Goal: Transaction & Acquisition: Book appointment/travel/reservation

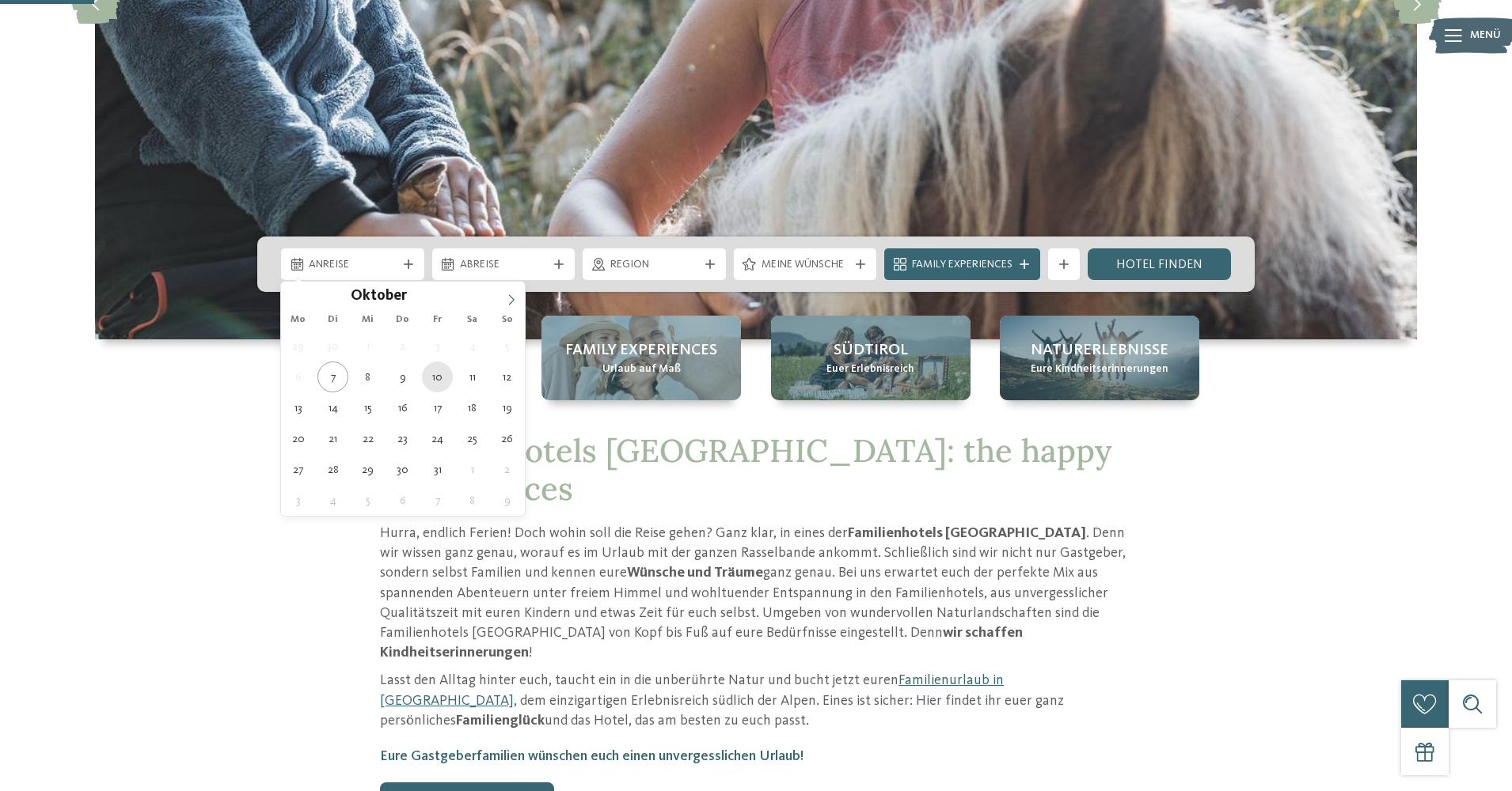
type div "10.10.2025"
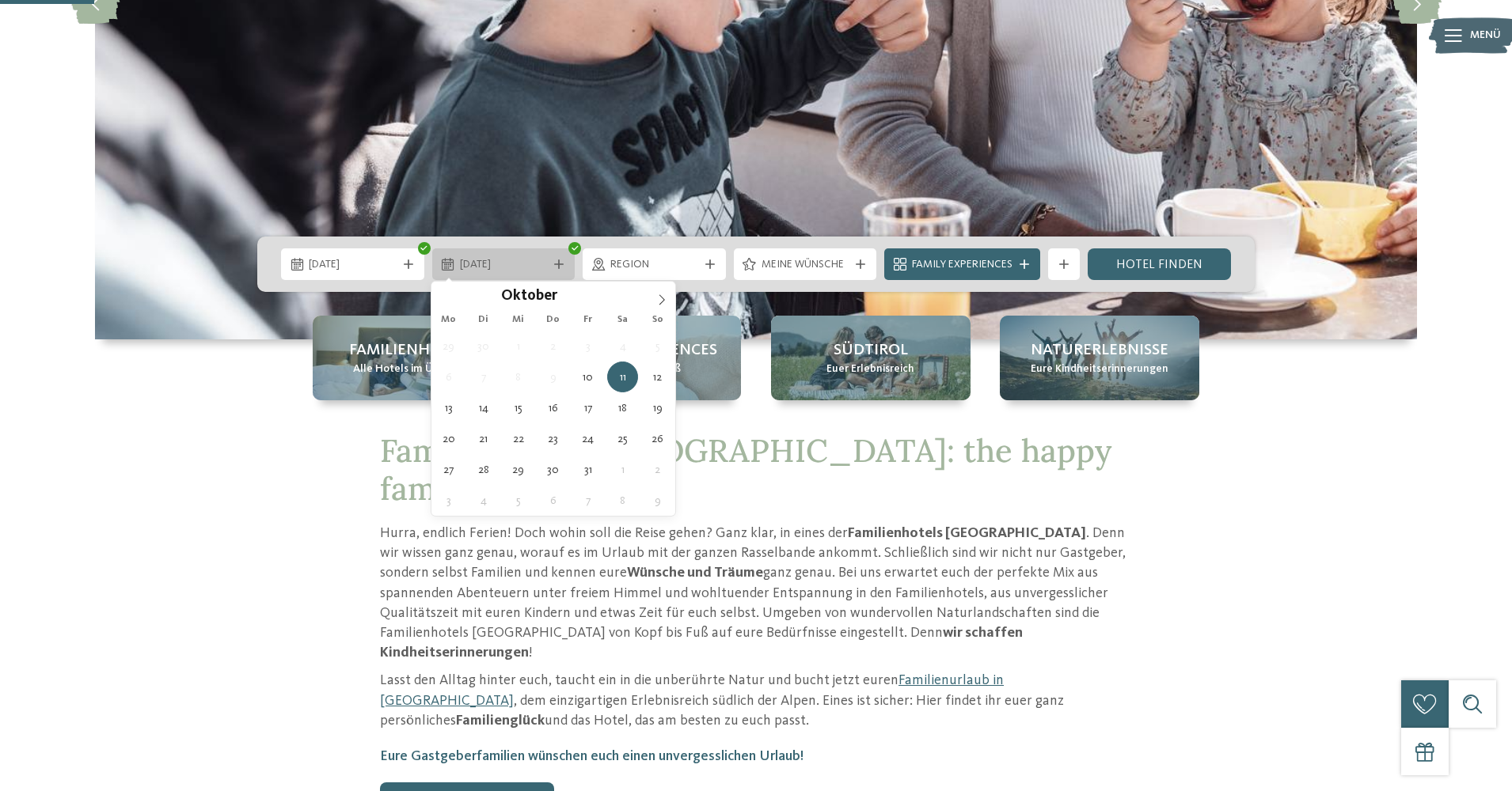
click at [560, 266] on icon at bounding box center [558, 264] width 10 height 10
type div "17.10.2025"
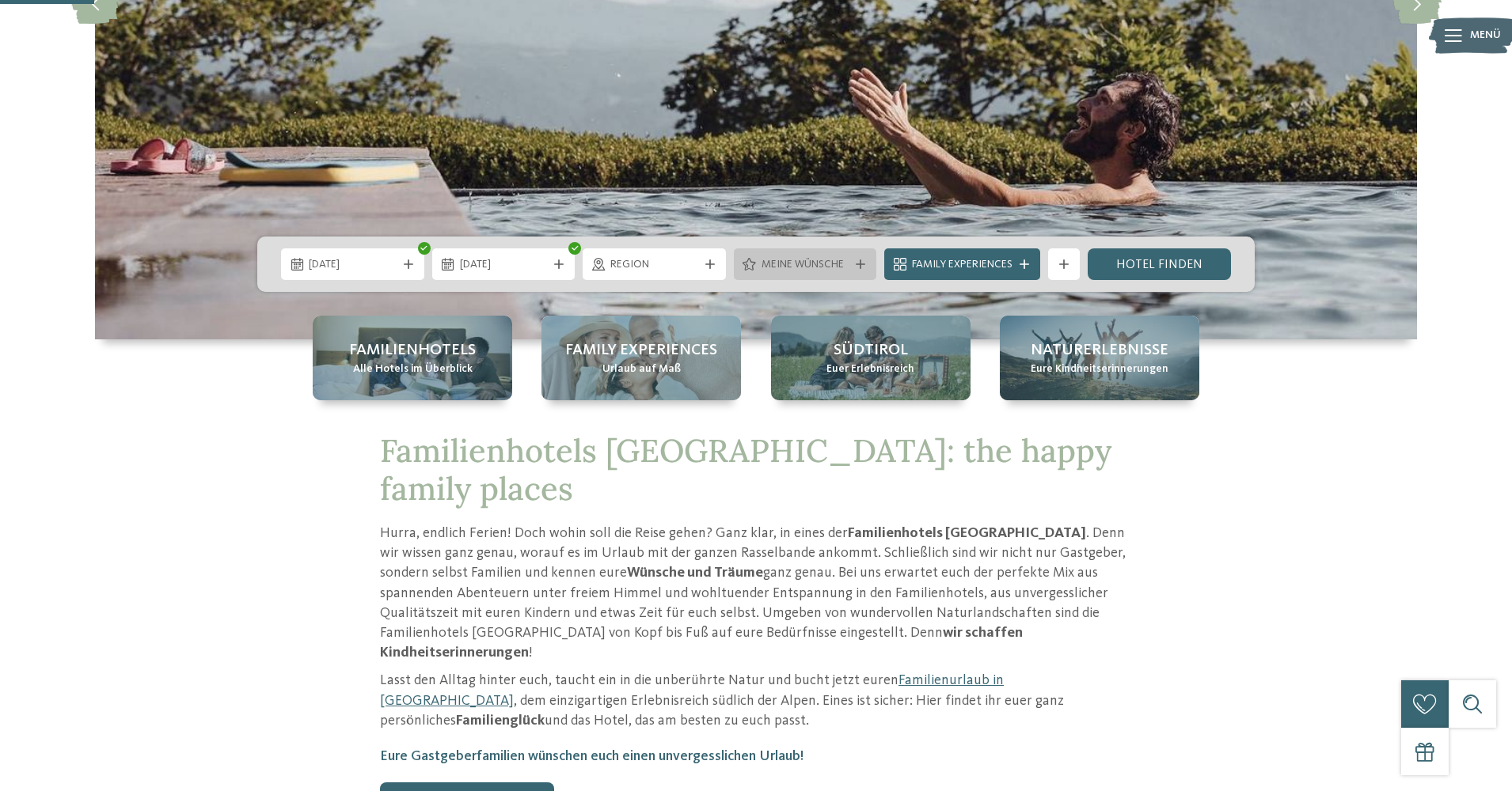
click at [858, 266] on icon at bounding box center [860, 264] width 10 height 10
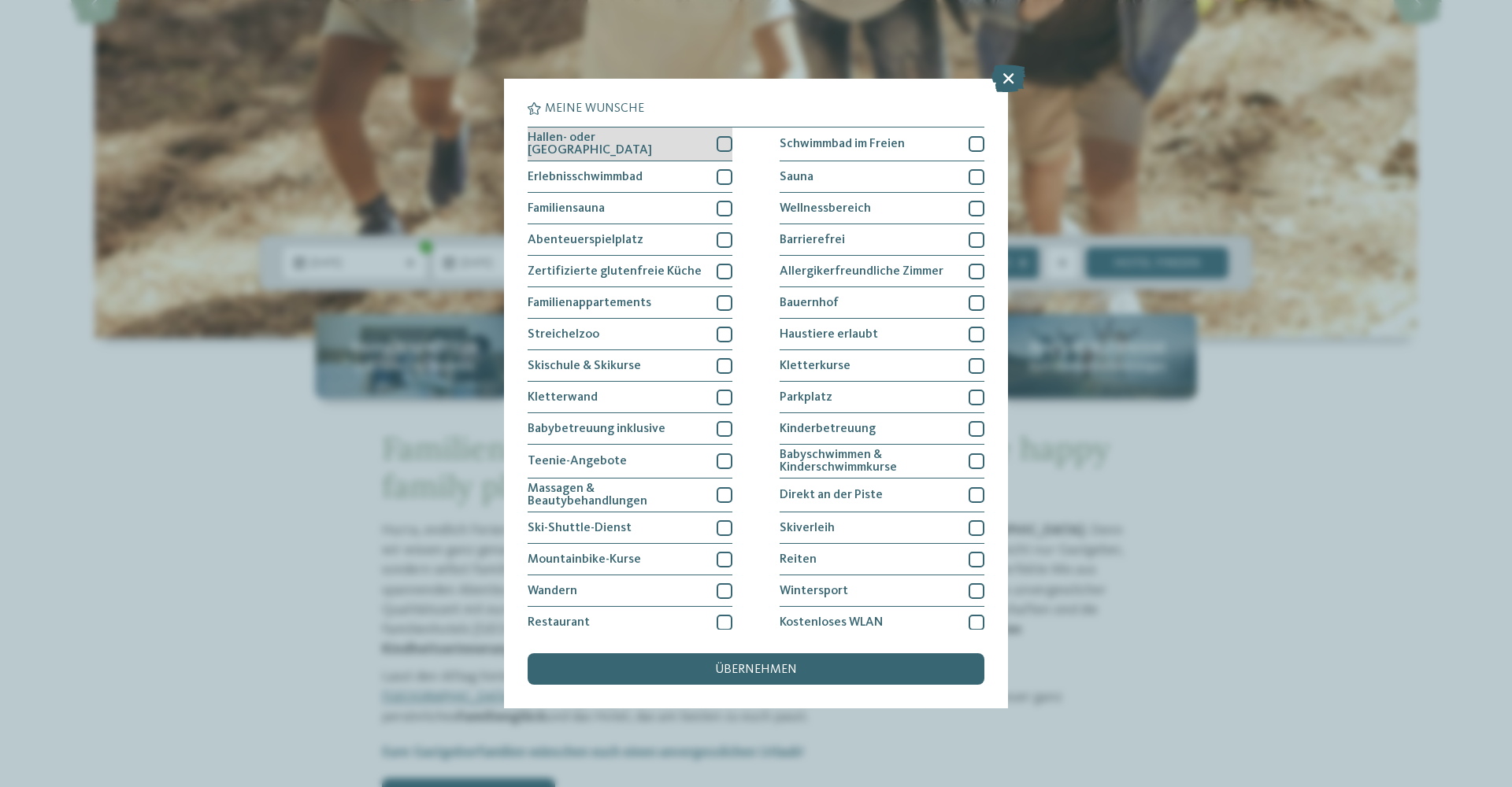
click at [726, 143] on div at bounding box center [725, 144] width 16 height 16
click at [756, 664] on span "übernehmen" at bounding box center [756, 670] width 82 height 13
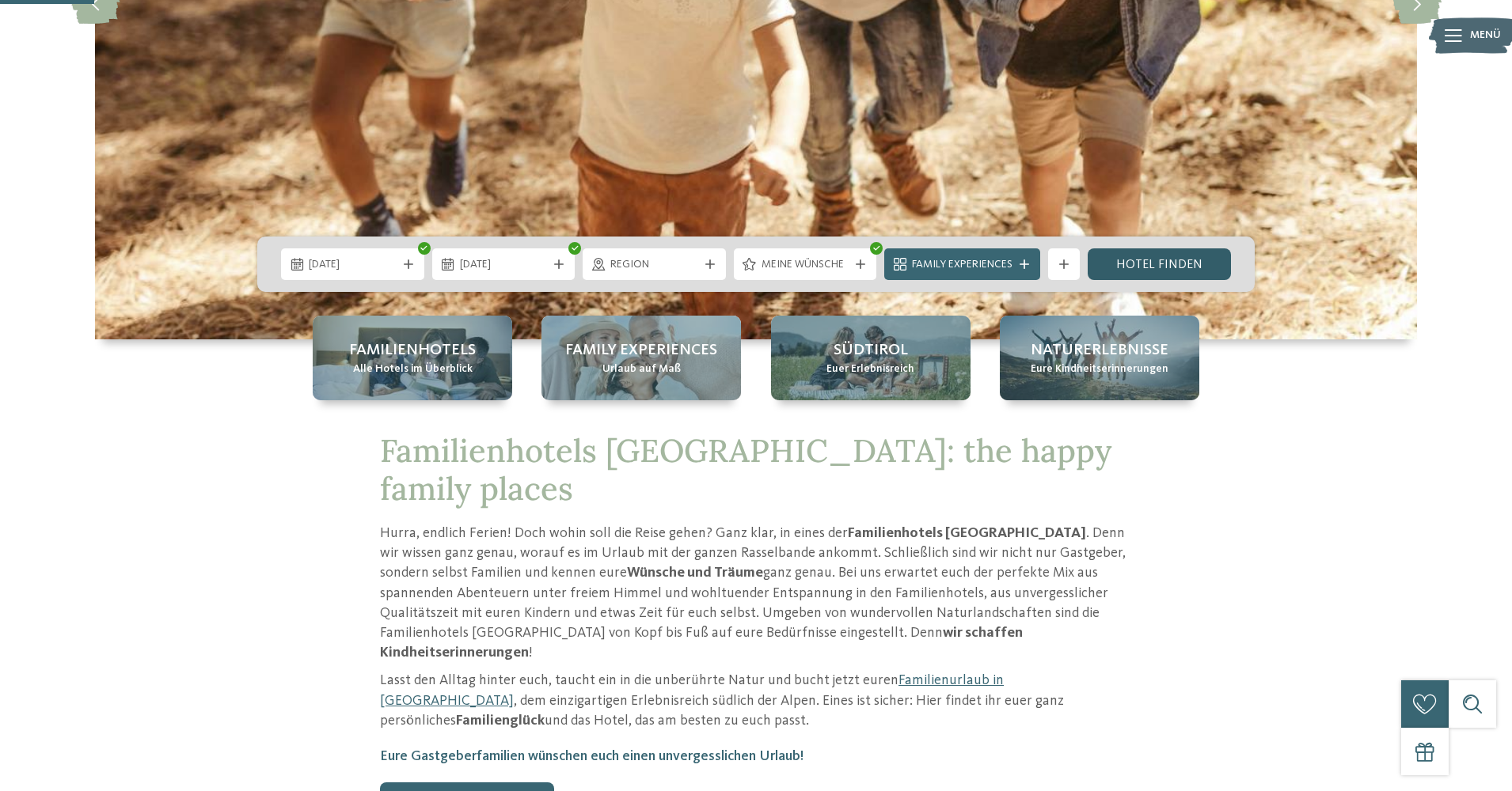
click at [1167, 260] on link "Hotel finden" at bounding box center [1160, 264] width 143 height 31
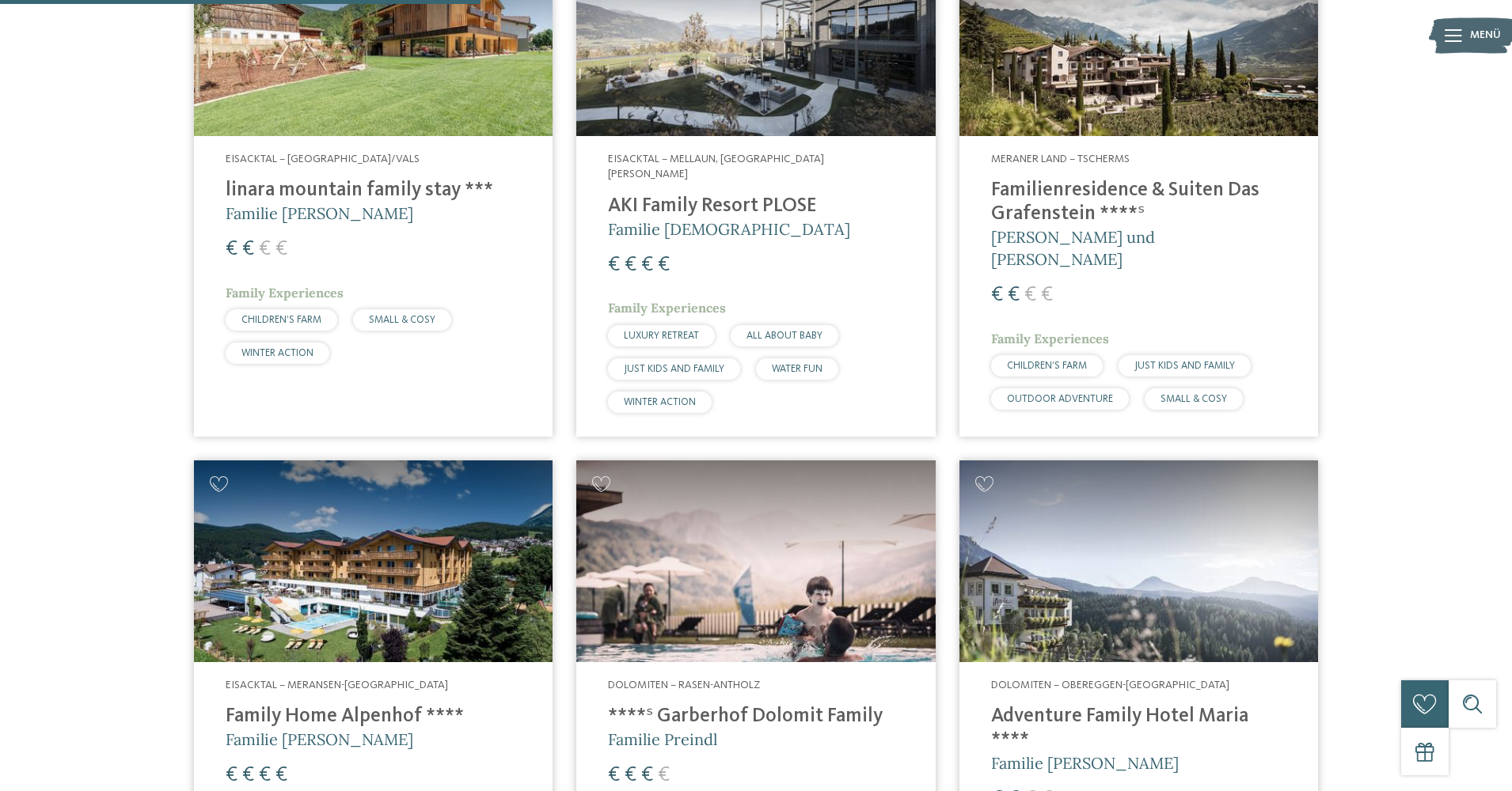
scroll to position [1107, 0]
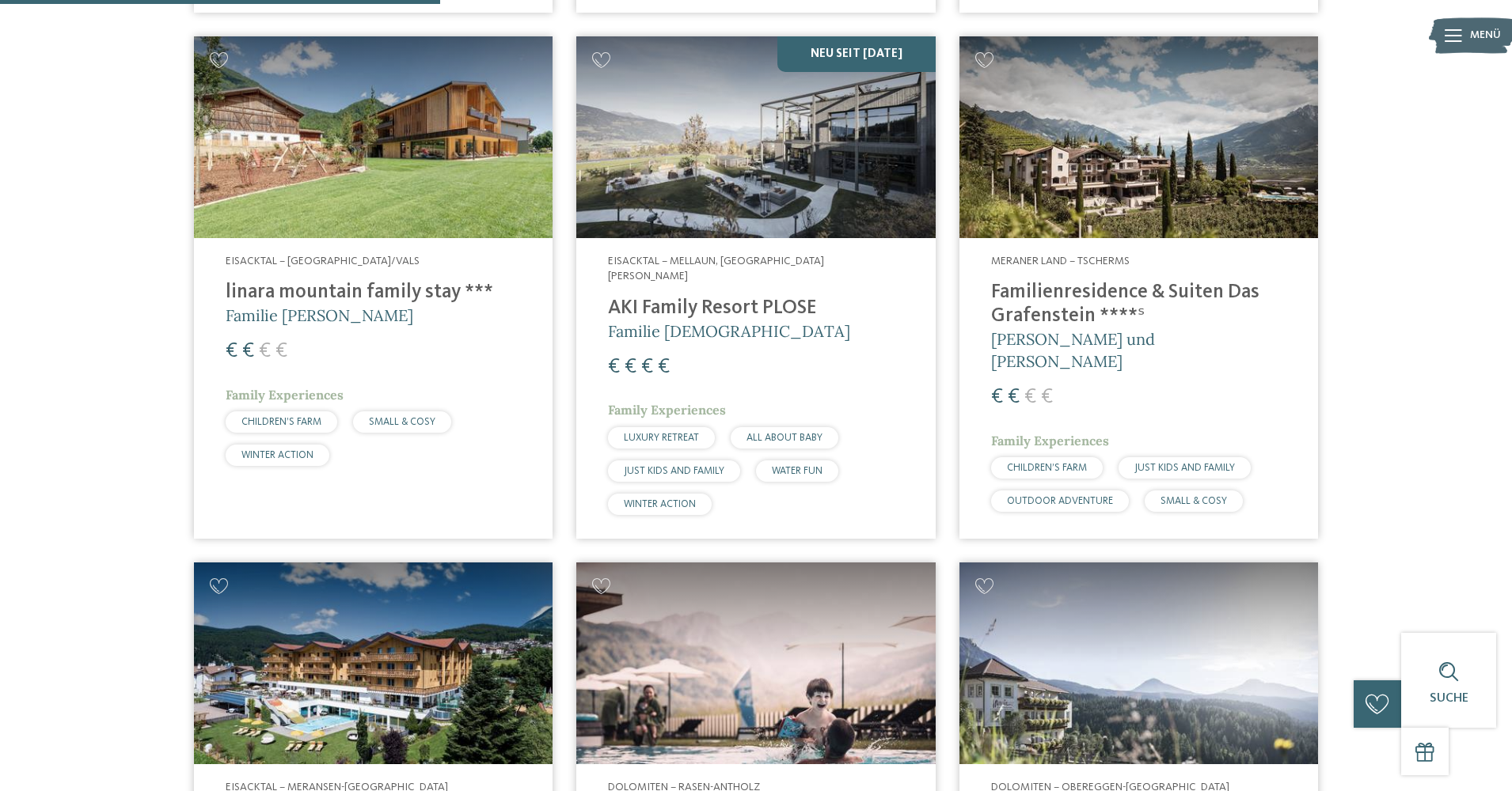
click at [1080, 174] on img at bounding box center [1139, 137] width 359 height 201
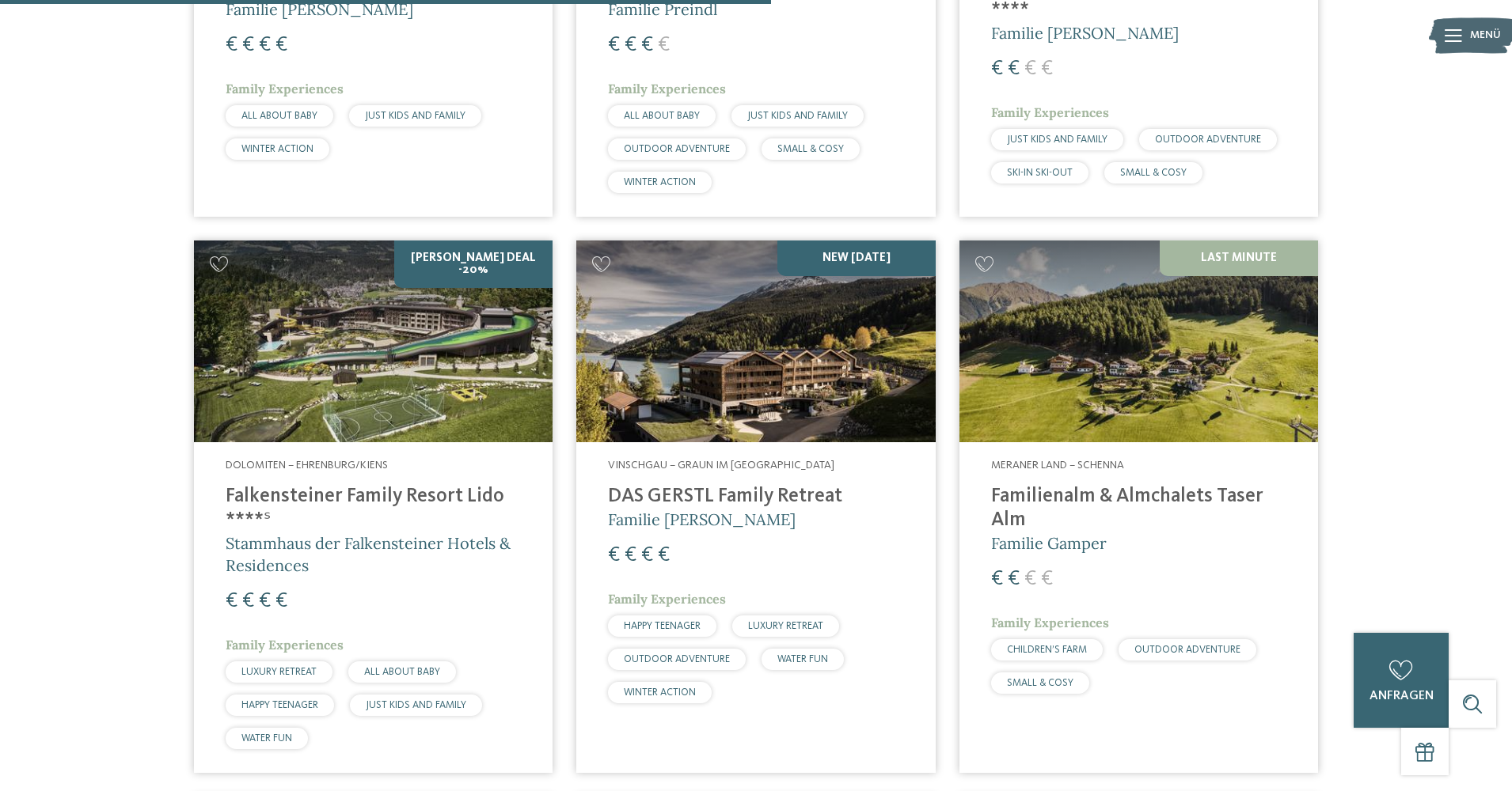
scroll to position [1960, 0]
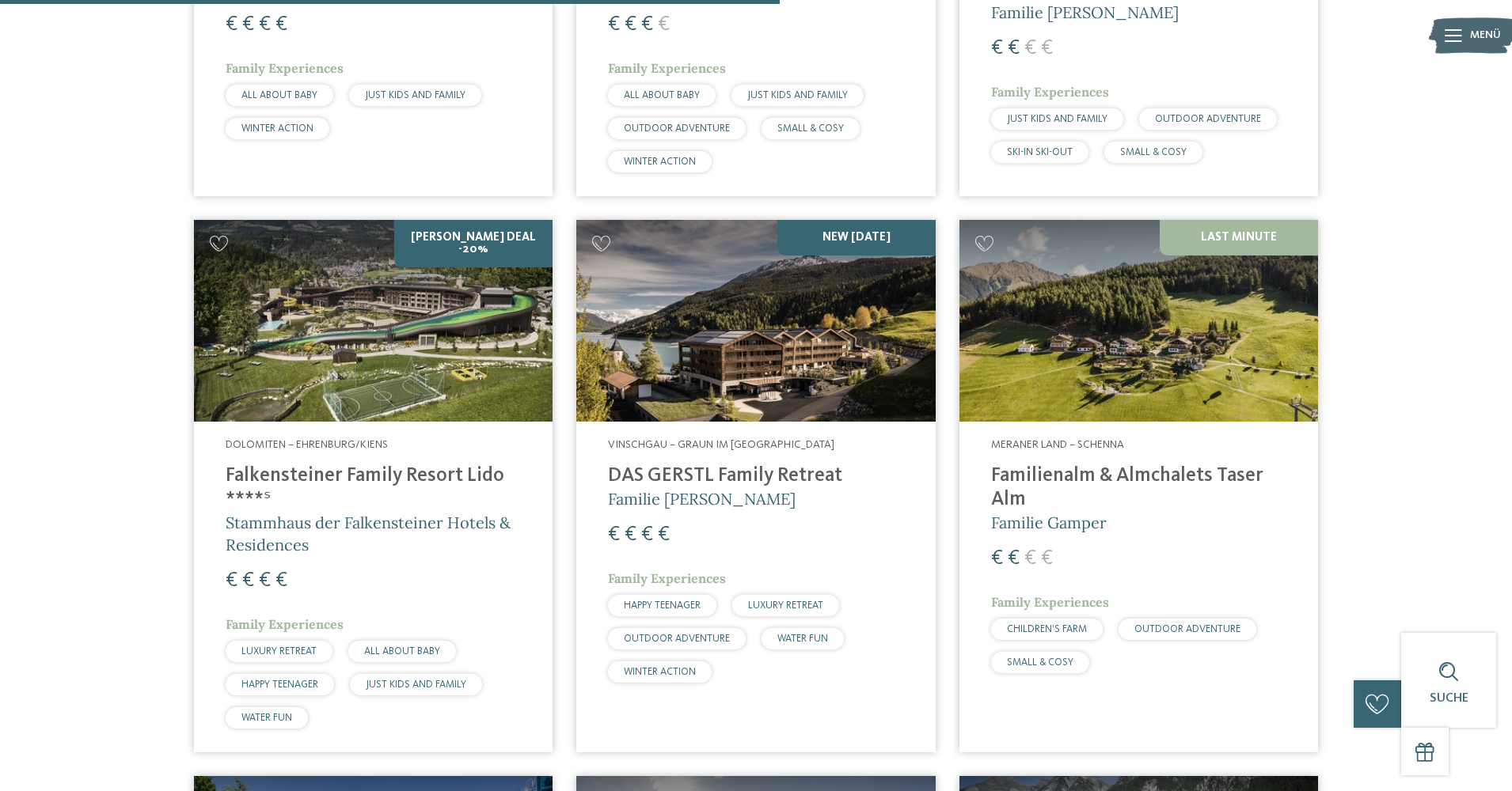
click at [392, 315] on img at bounding box center [373, 320] width 359 height 201
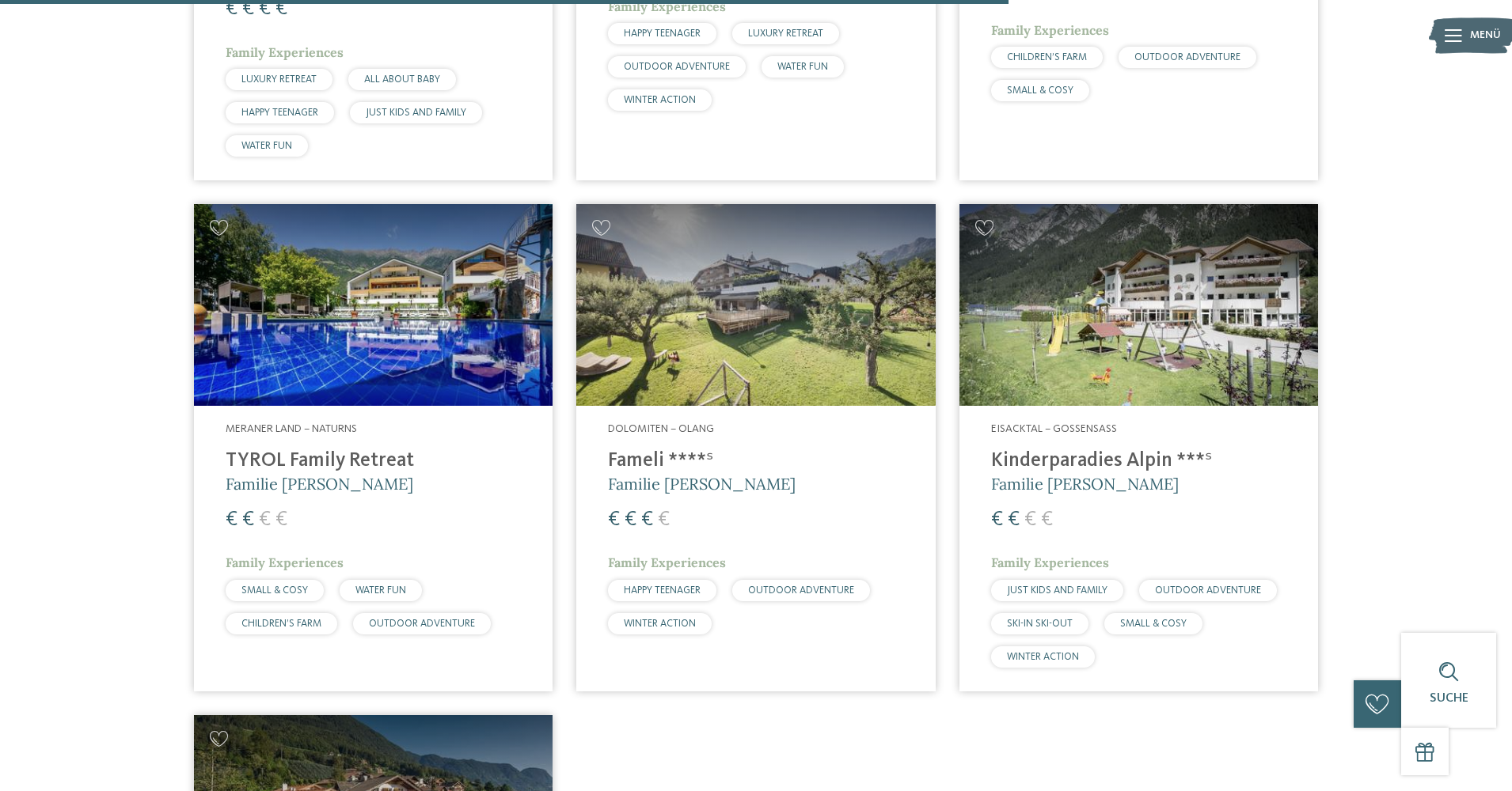
scroll to position [2514, 0]
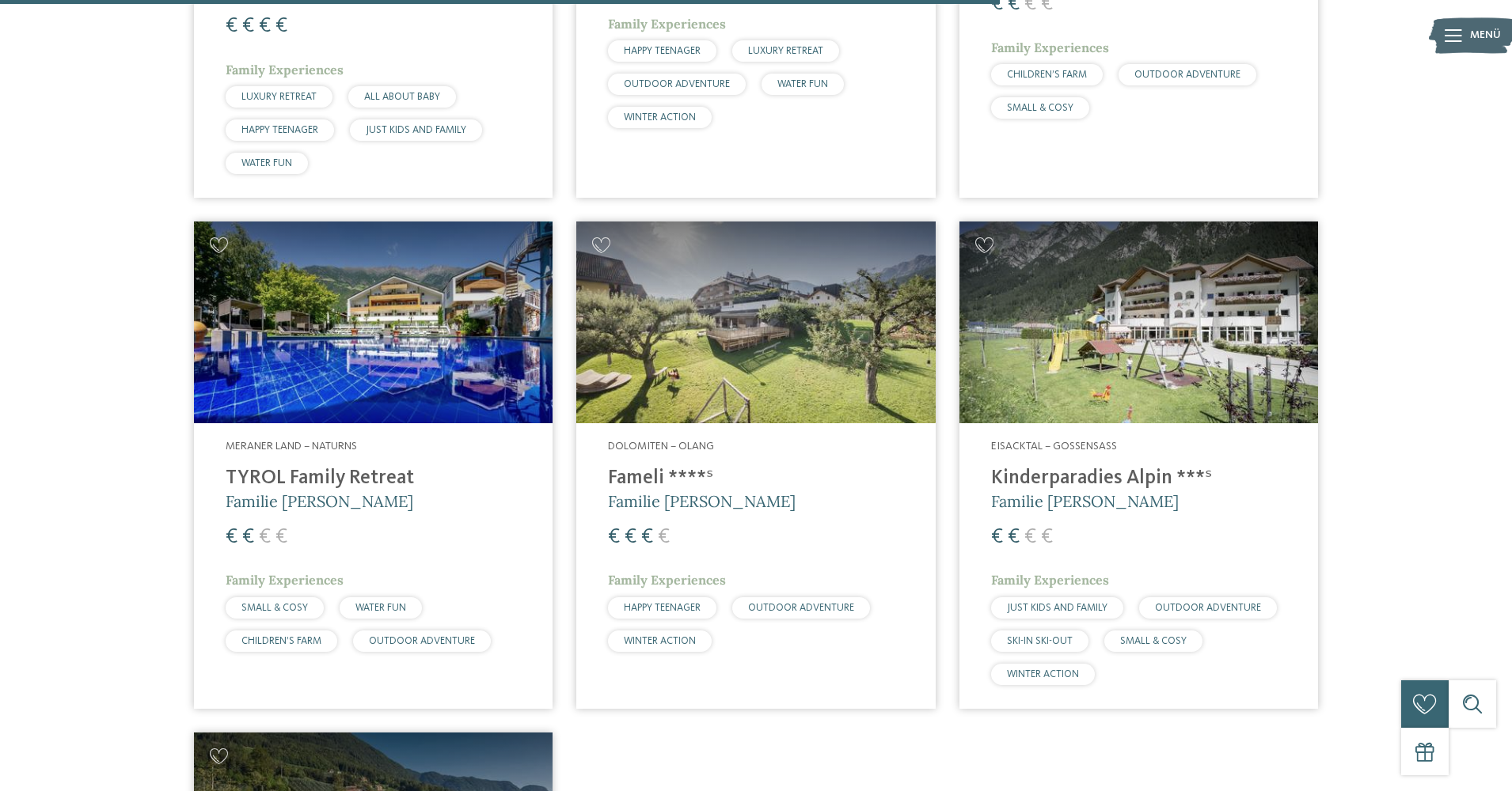
click at [386, 311] on img at bounding box center [373, 322] width 359 height 201
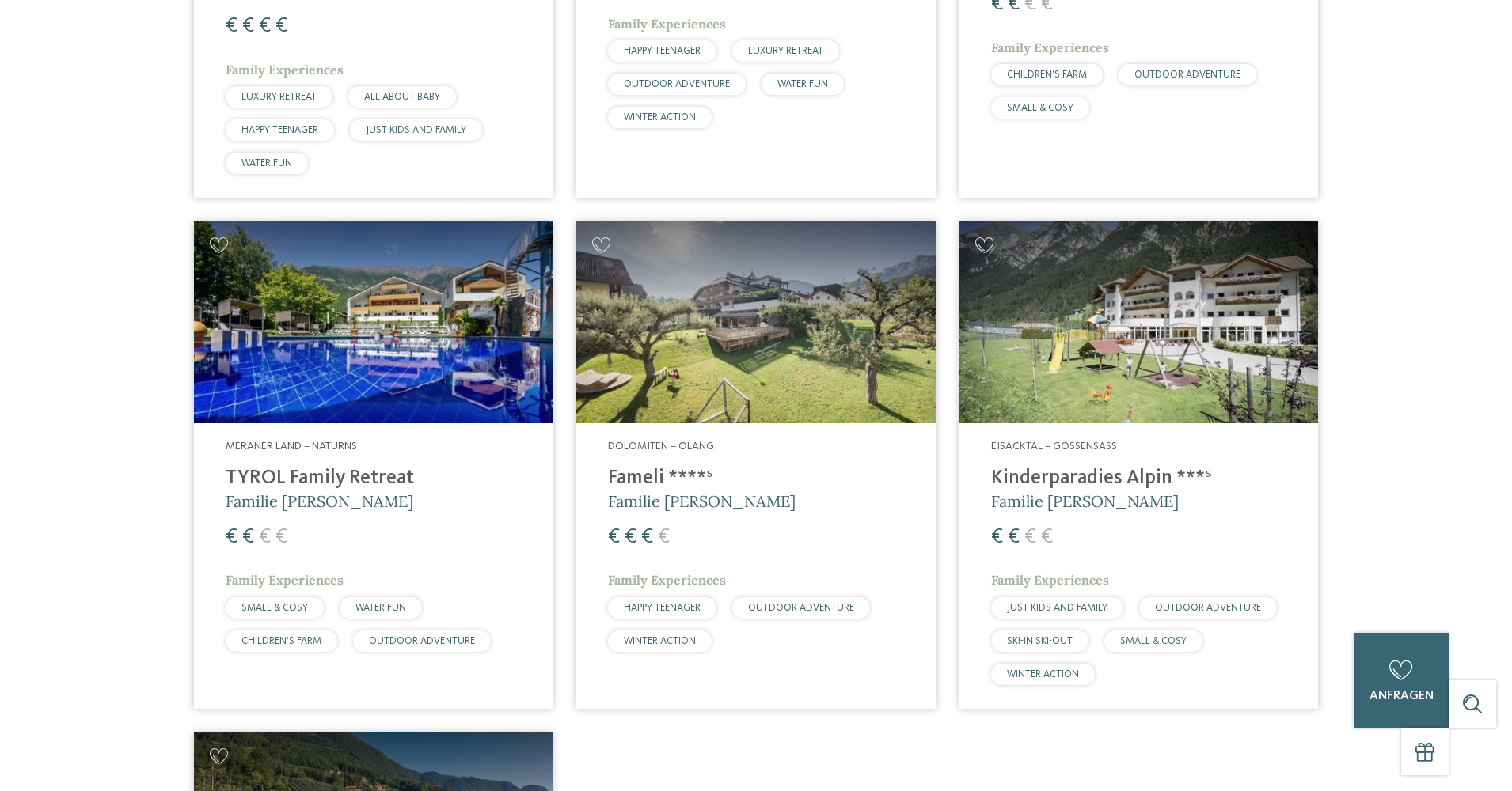
scroll to position [0, 0]
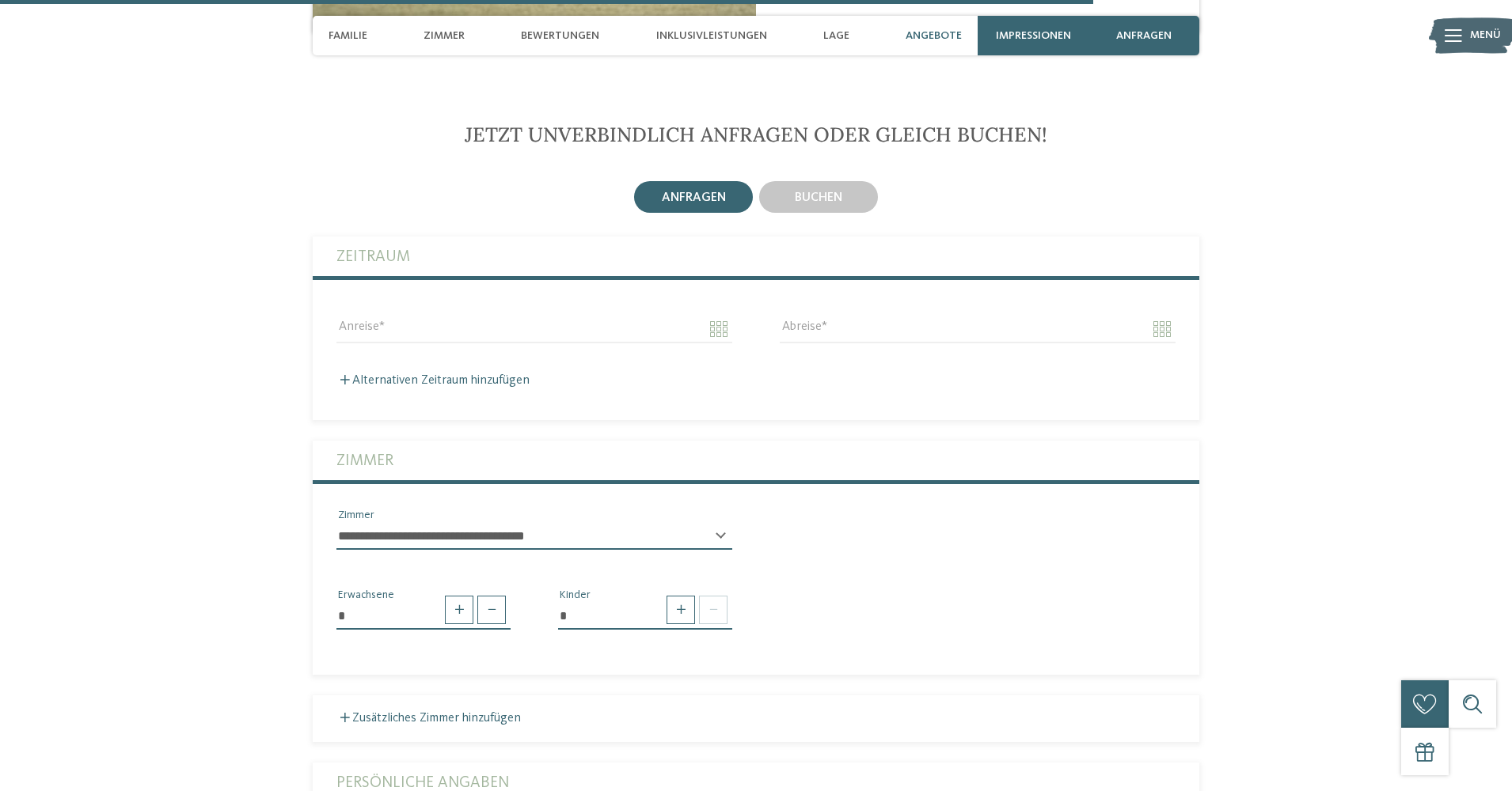
scroll to position [4082, 0]
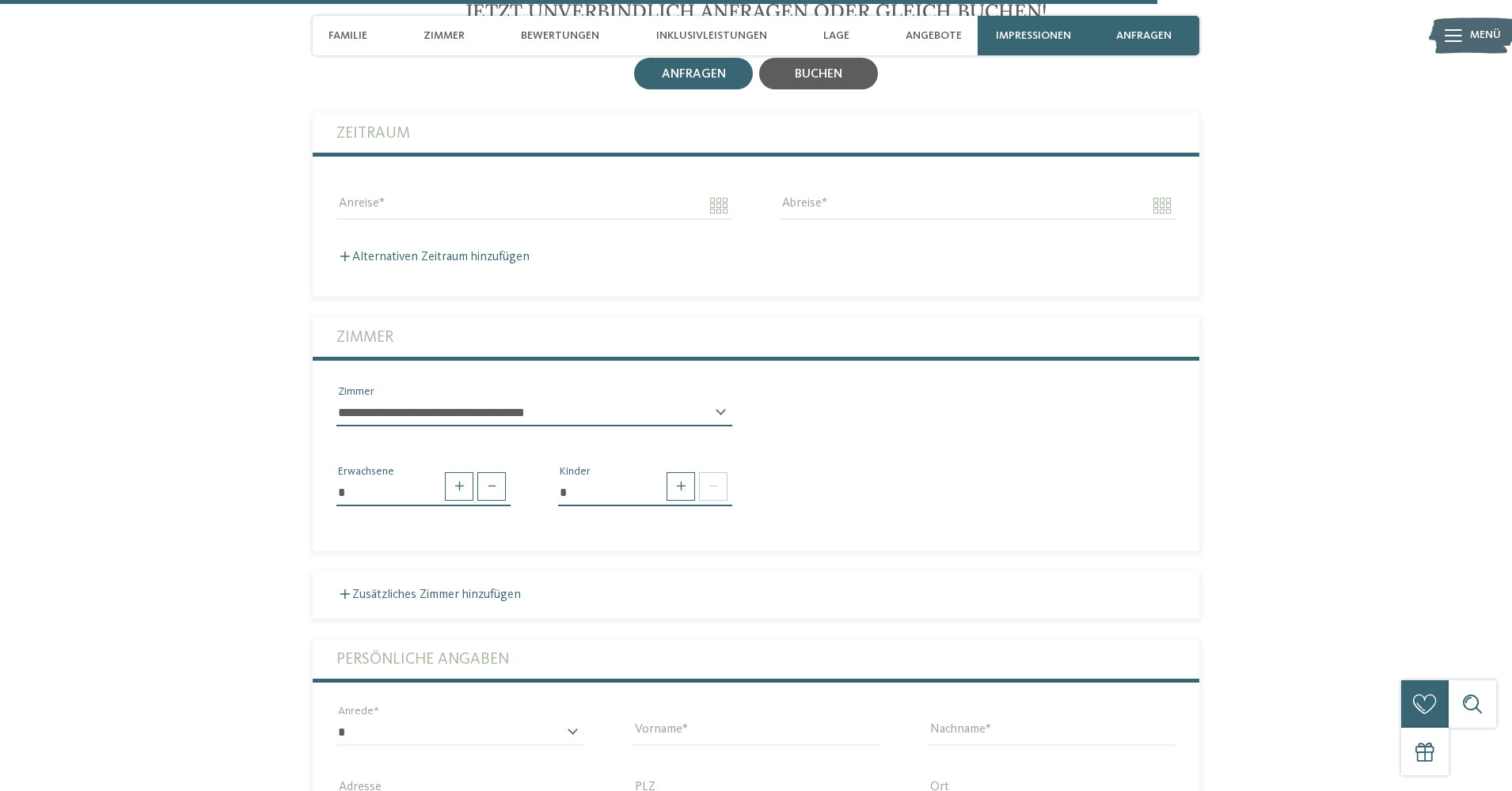
click at [815, 81] on span "buchen" at bounding box center [818, 74] width 47 height 13
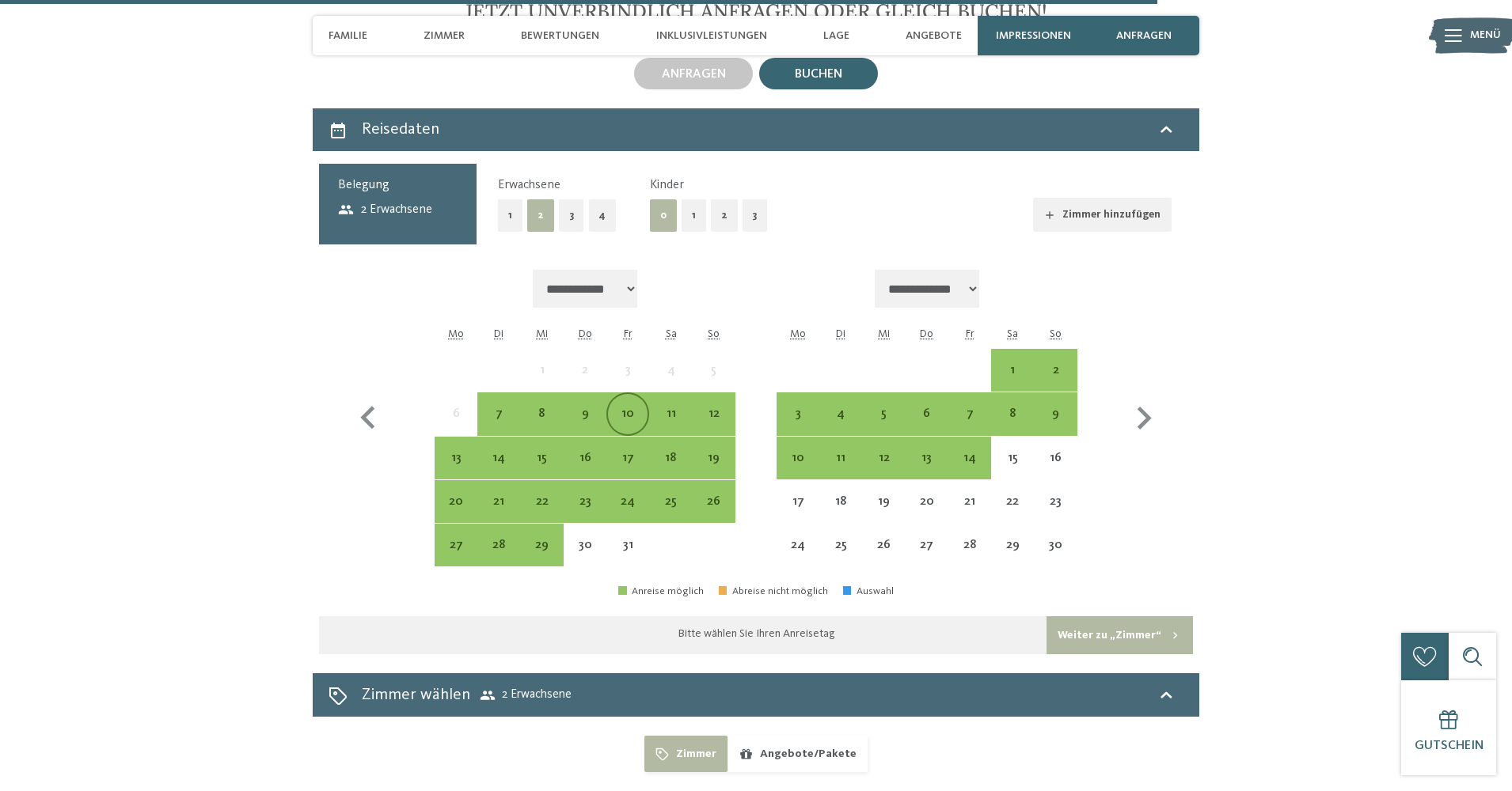
click at [627, 419] on div "10" at bounding box center [627, 426] width 39 height 39
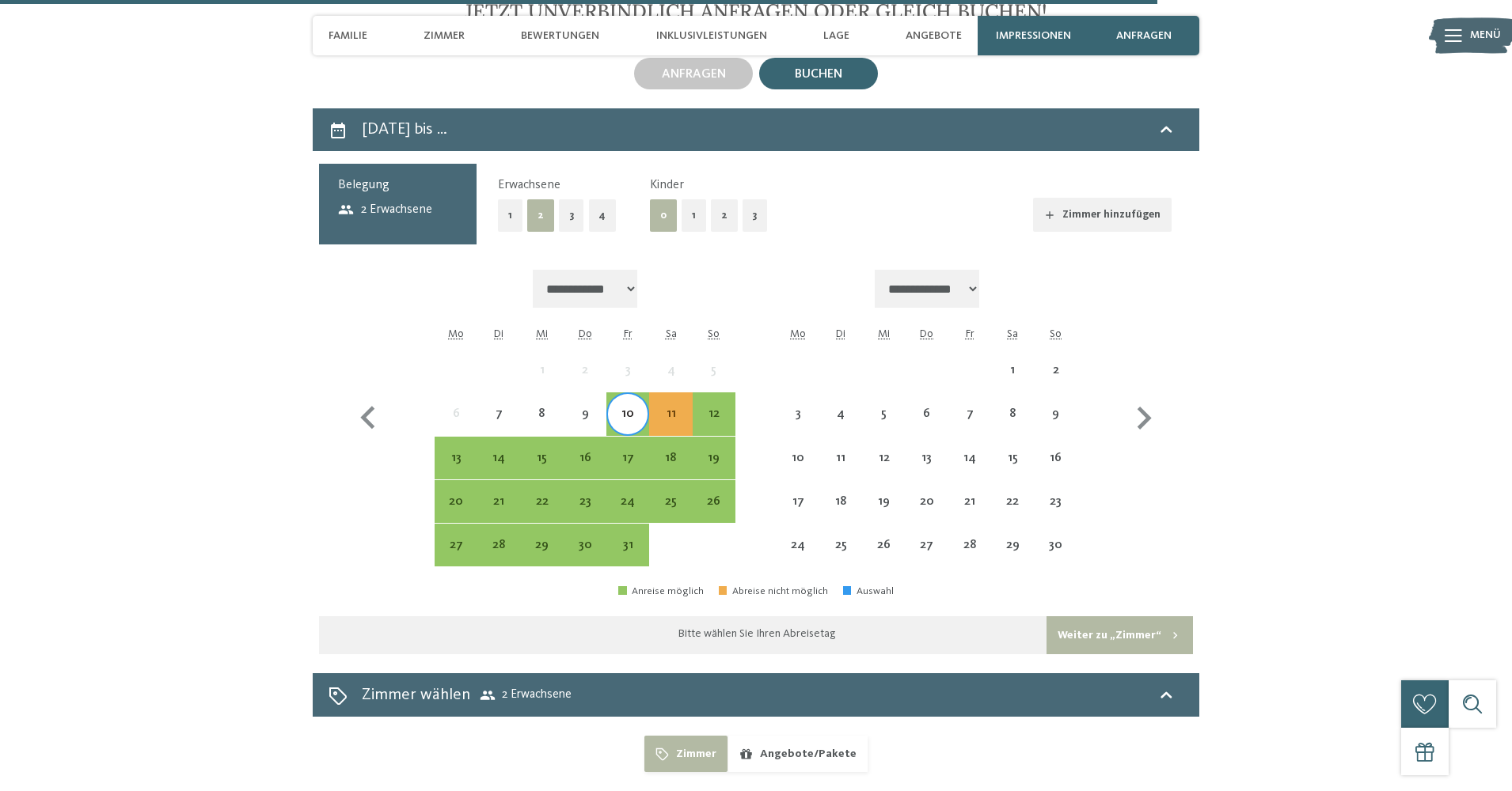
click at [721, 232] on button "2" at bounding box center [724, 215] width 27 height 32
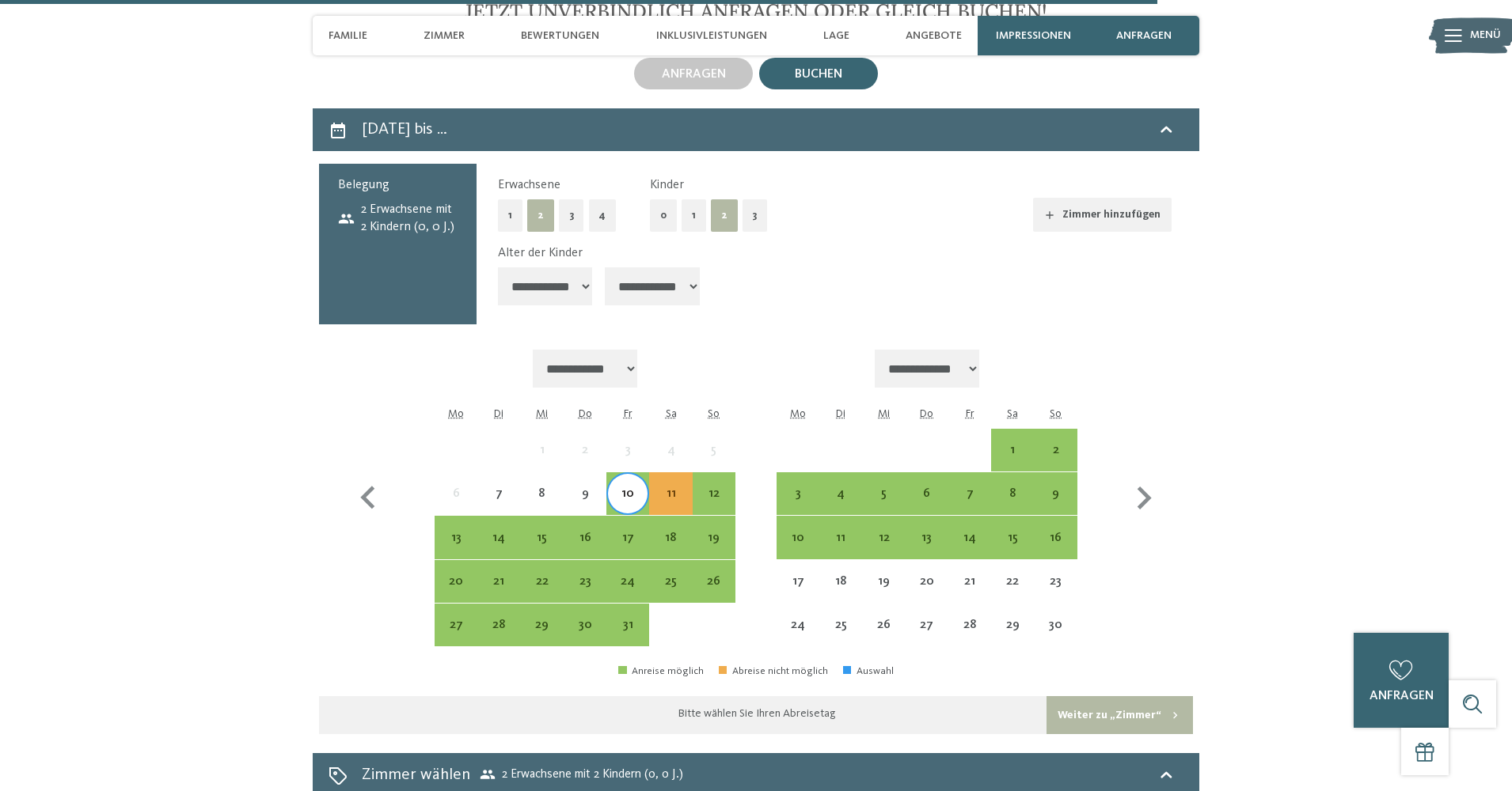
select select "*"
select select "**"
click at [630, 532] on div "17" at bounding box center [627, 551] width 39 height 39
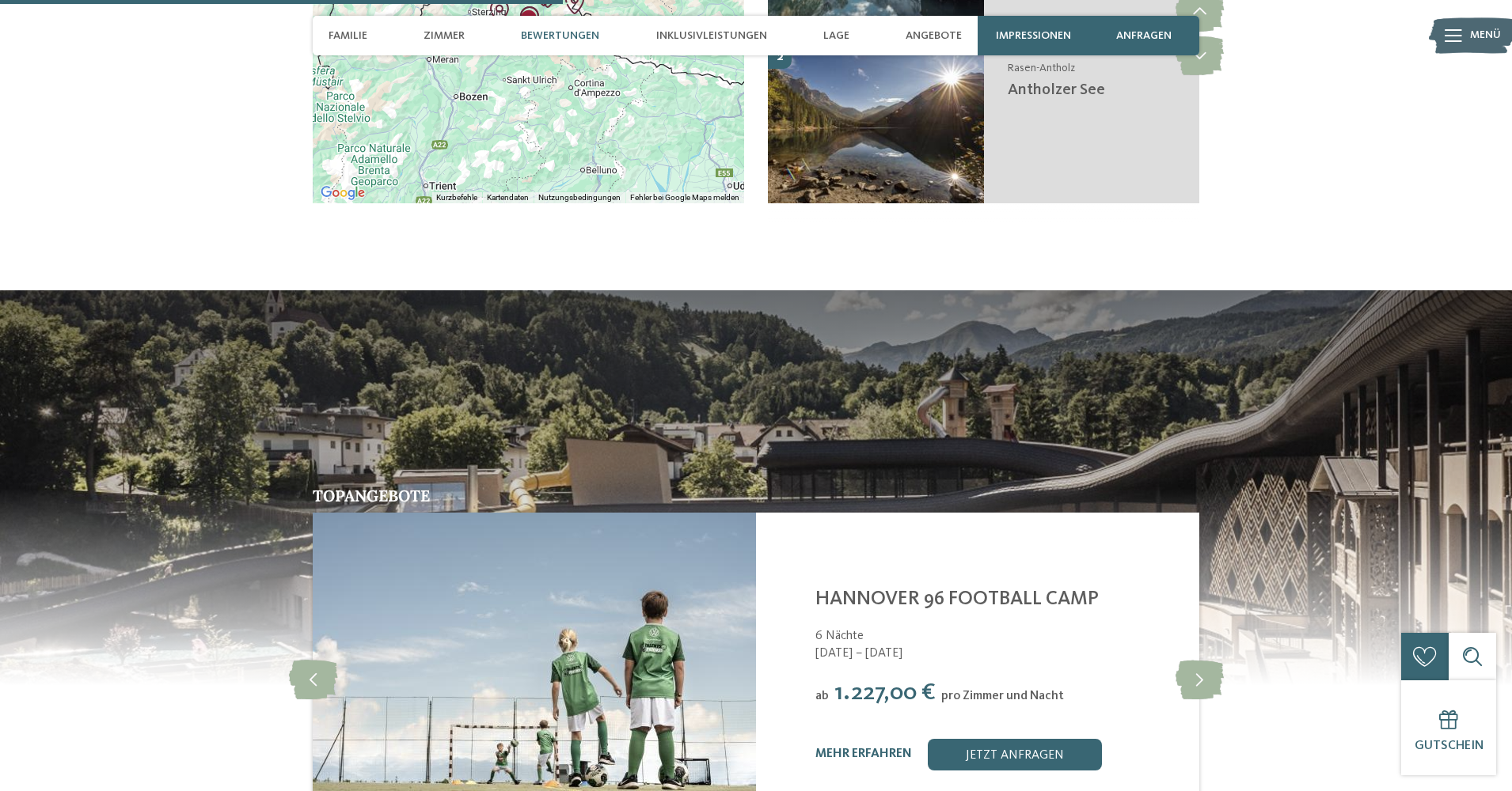
scroll to position [2097, 0]
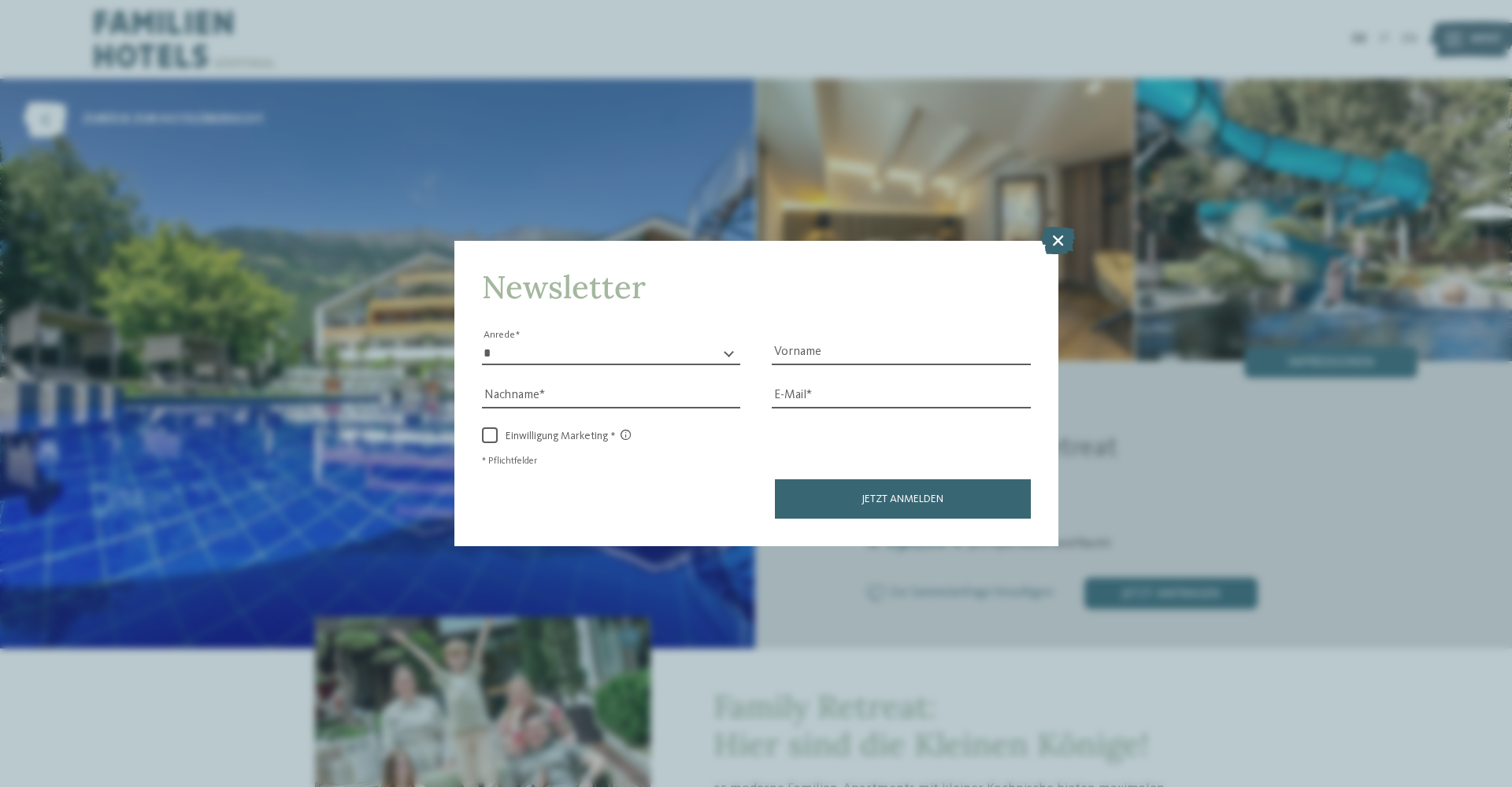
drag, startPoint x: 1051, startPoint y: 157, endPoint x: 1078, endPoint y: 217, distance: 65.8
click at [1051, 226] on icon at bounding box center [1058, 239] width 34 height 28
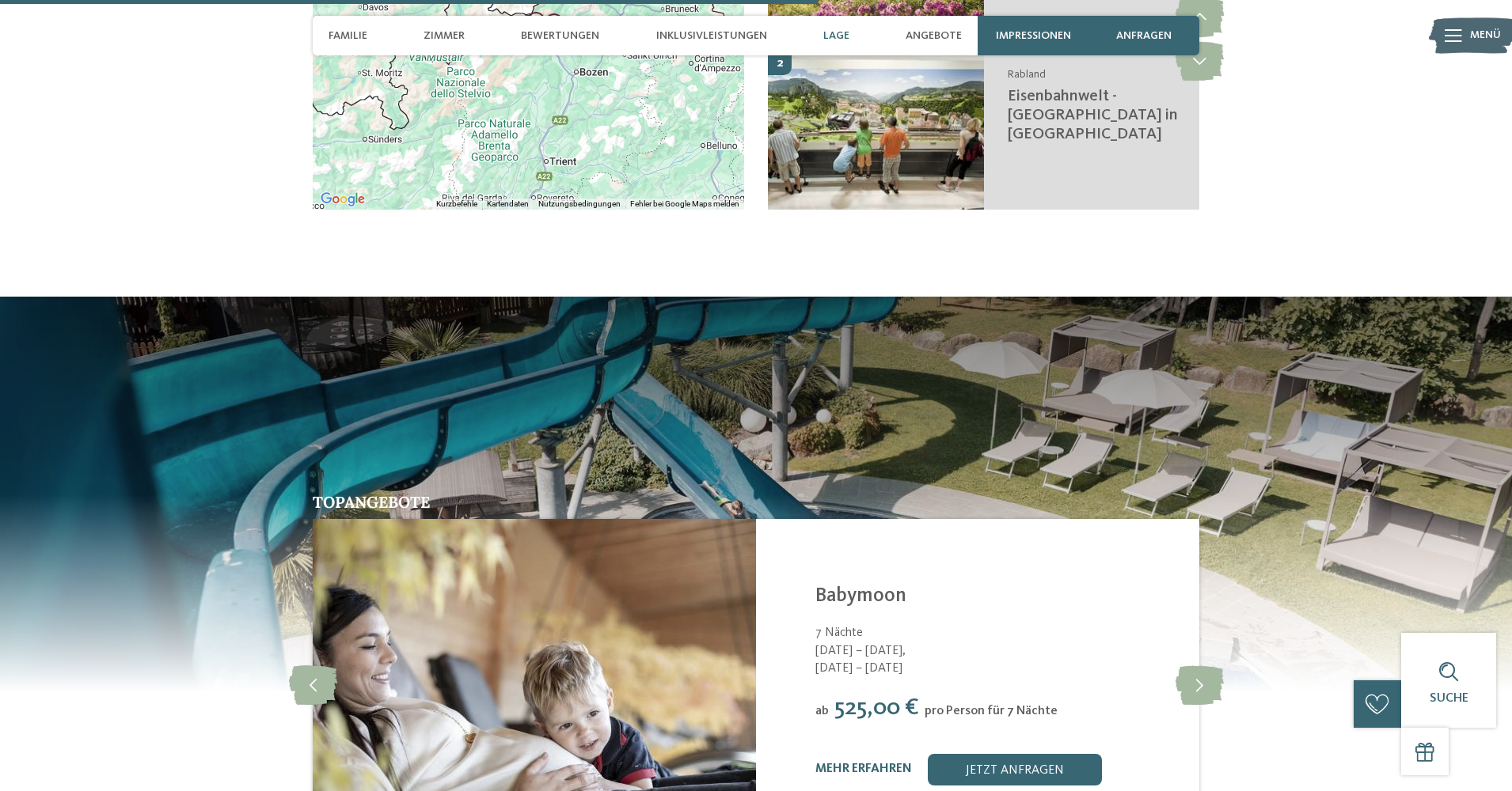
scroll to position [3239, 0]
